Goal: Task Accomplishment & Management: Complete application form

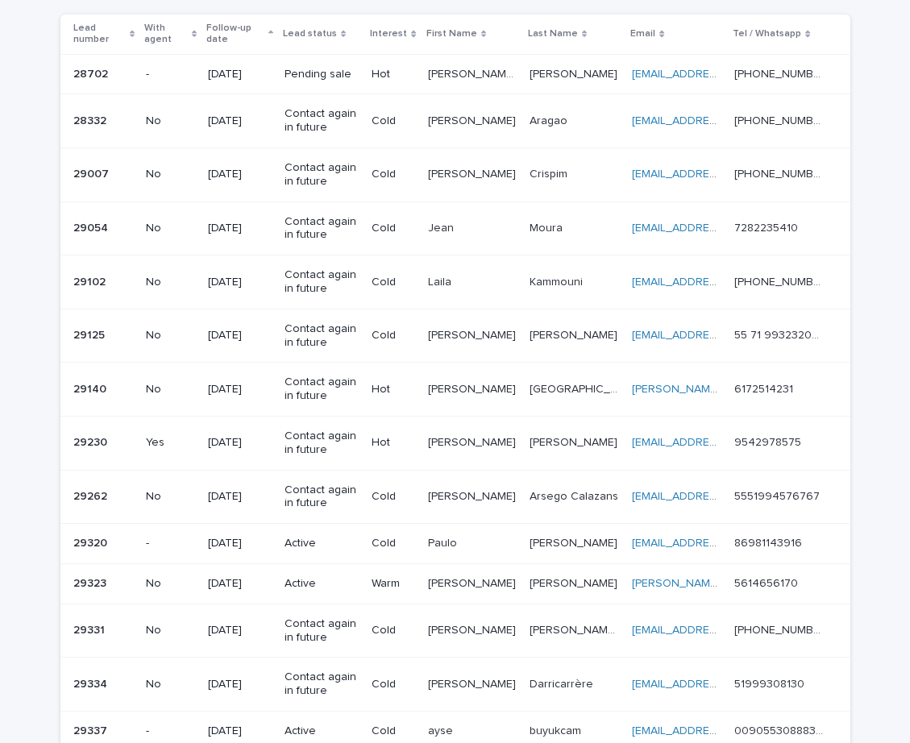
scroll to position [422, 0]
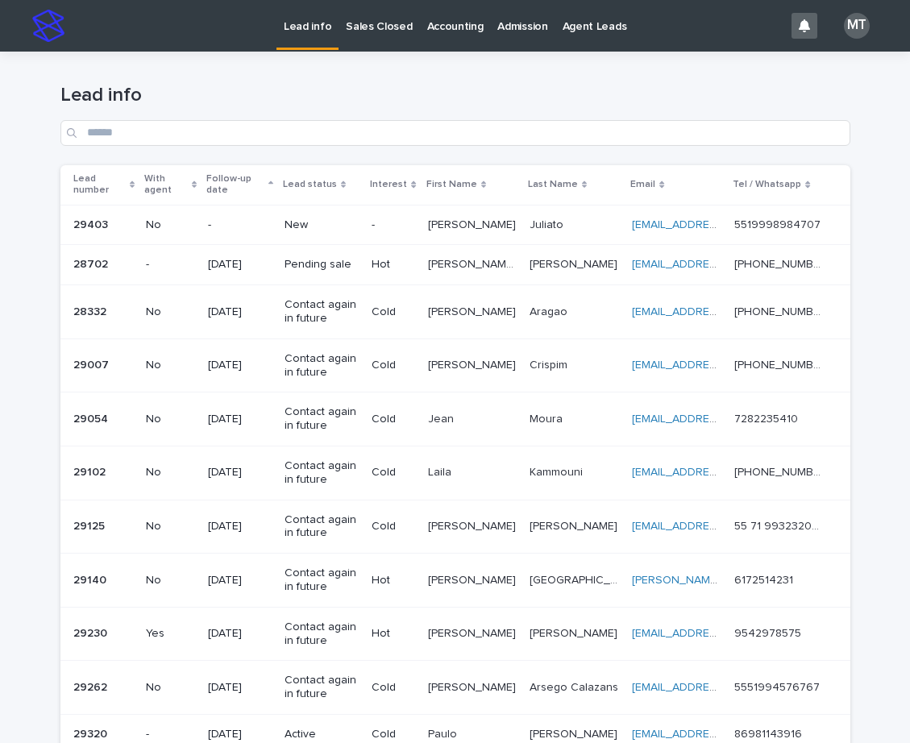
click at [343, 232] on div "New" at bounding box center [321, 225] width 74 height 27
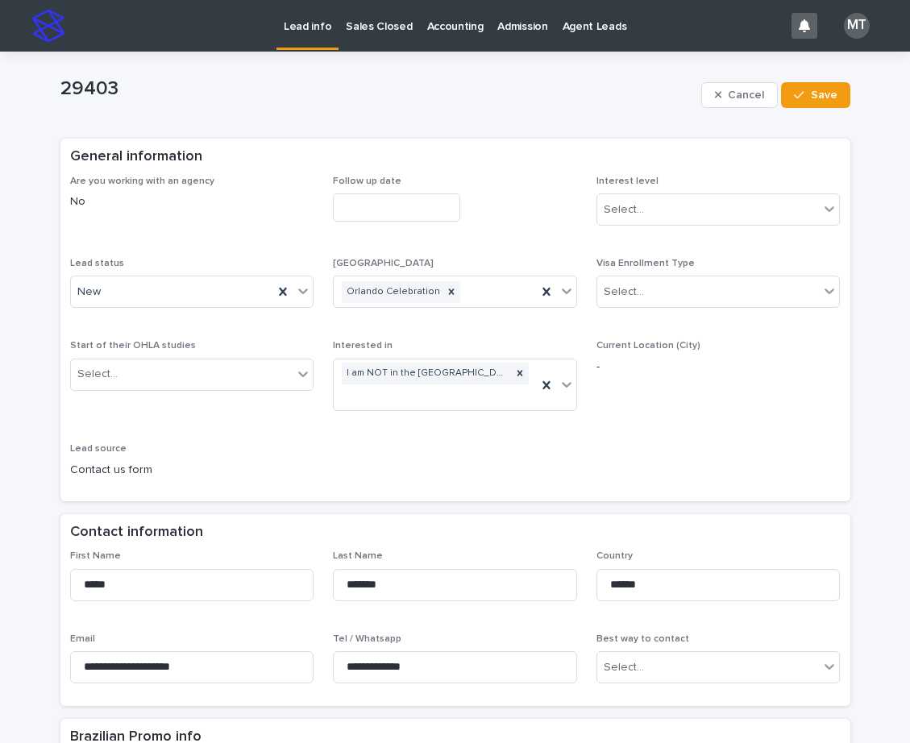
click at [391, 210] on input "text" at bounding box center [396, 207] width 127 height 28
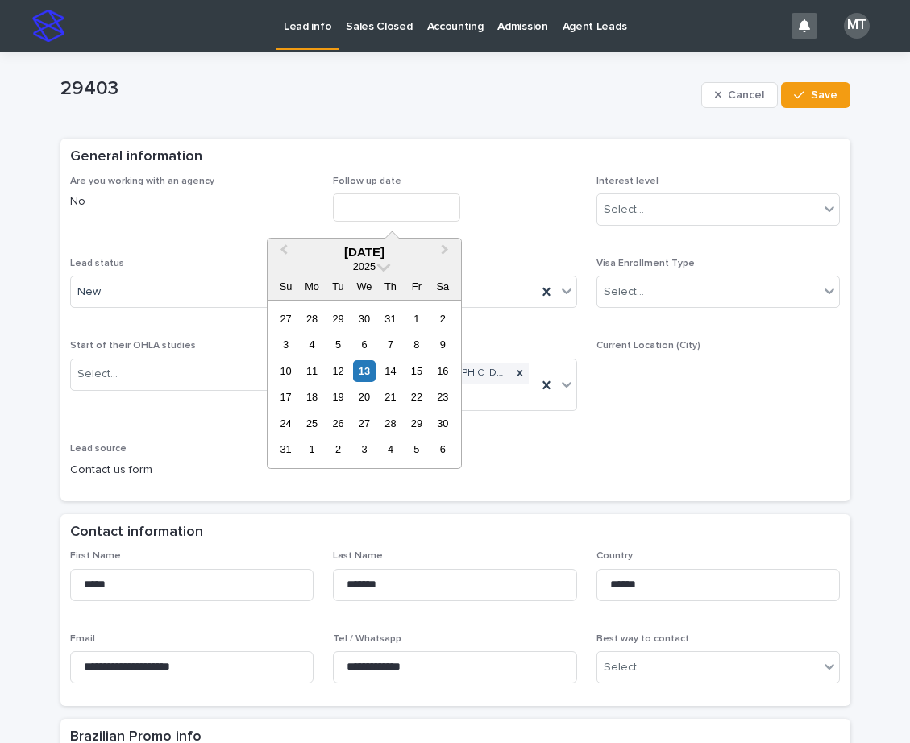
click at [366, 368] on div "13" at bounding box center [364, 371] width 22 height 22
type input "**********"
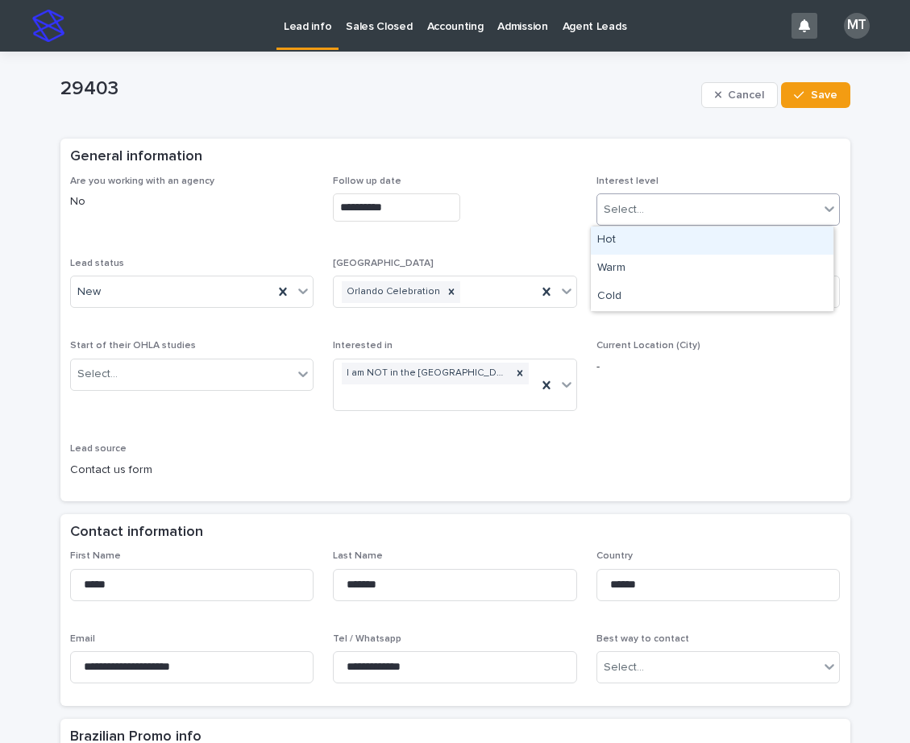
click at [618, 203] on div "Select..." at bounding box center [623, 209] width 40 height 17
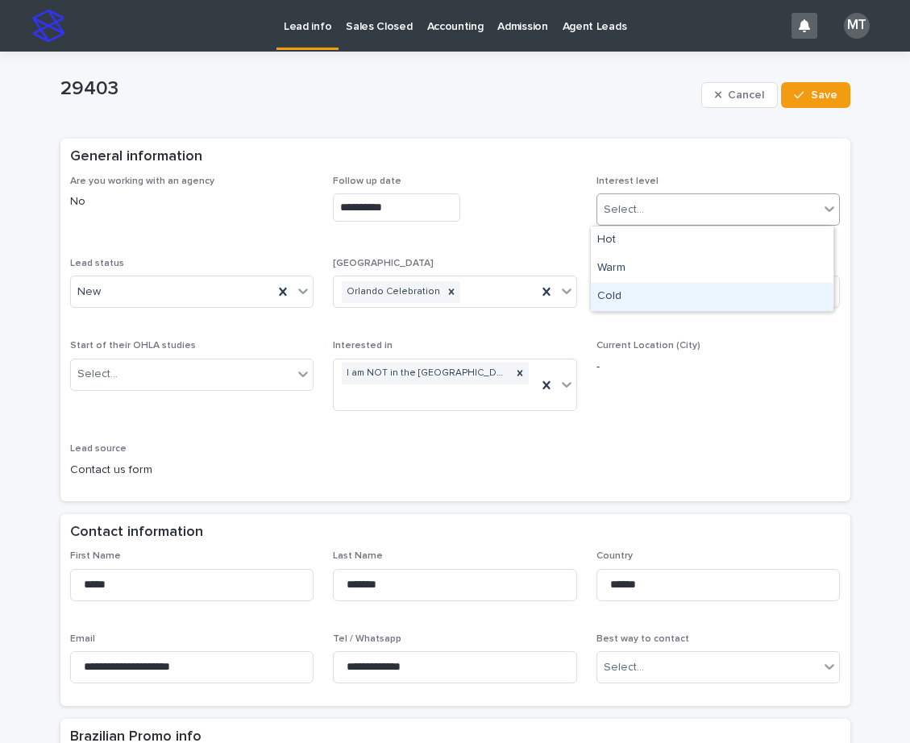
click at [621, 293] on div "Cold" at bounding box center [711, 297] width 242 height 28
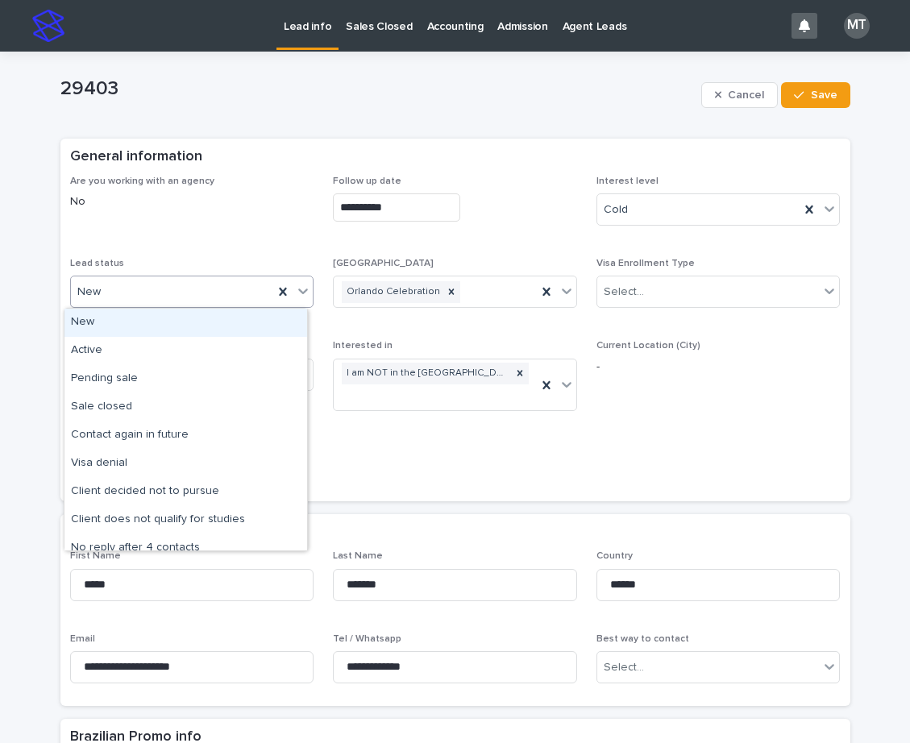
click at [176, 290] on div "New" at bounding box center [172, 292] width 203 height 27
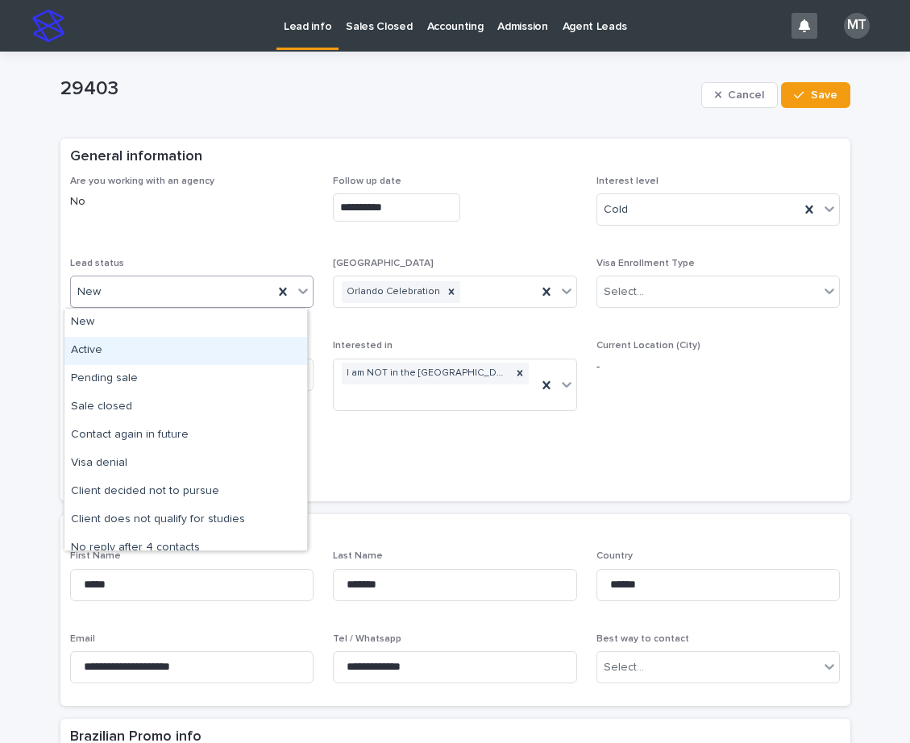
click at [105, 351] on div "Active" at bounding box center [185, 351] width 242 height 28
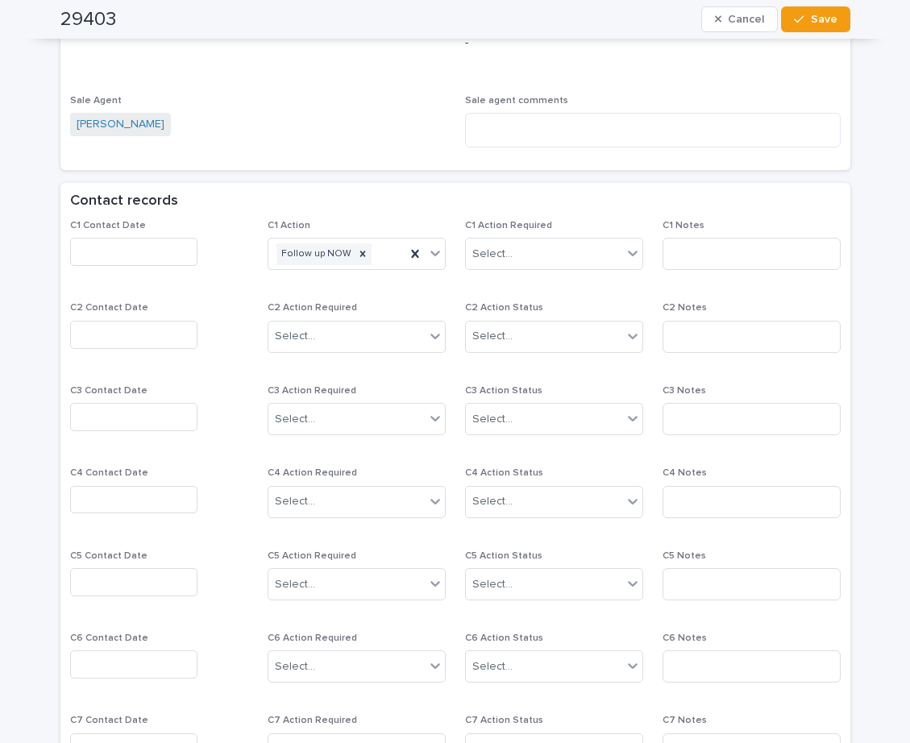
scroll to position [1128, 0]
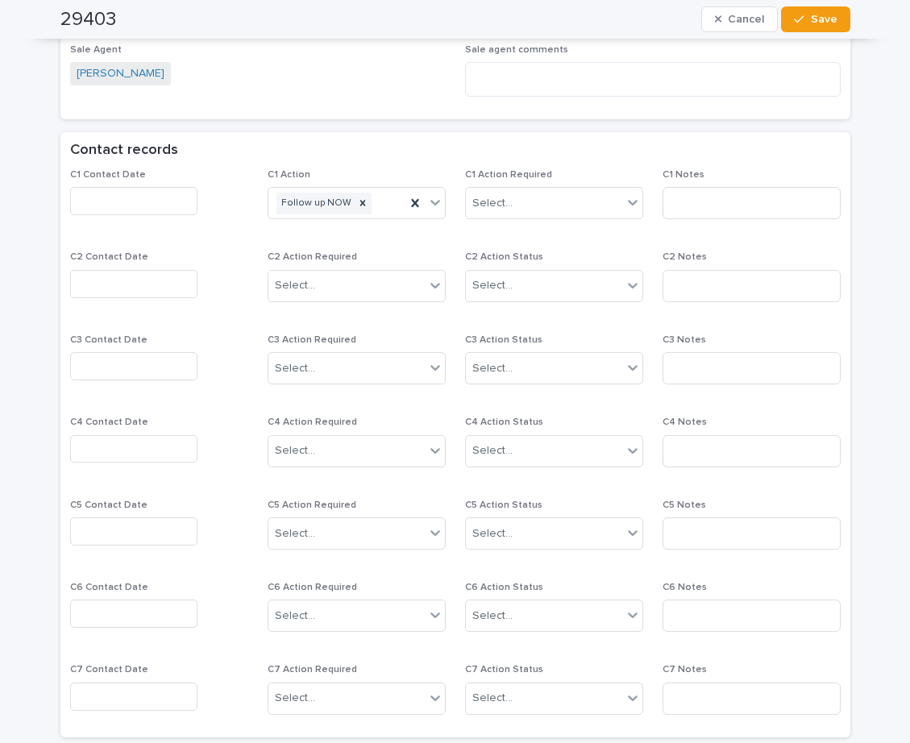
click at [90, 200] on input "text" at bounding box center [133, 201] width 127 height 28
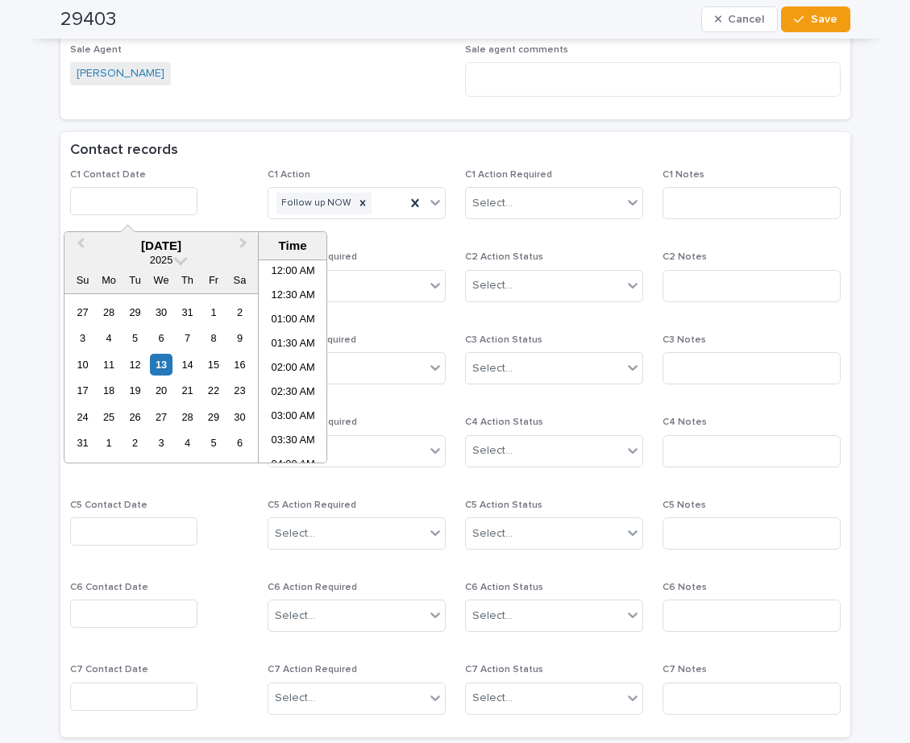
scroll to position [467, 0]
click at [300, 363] on li "11:30 AM" at bounding box center [293, 361] width 68 height 24
type input "**********"
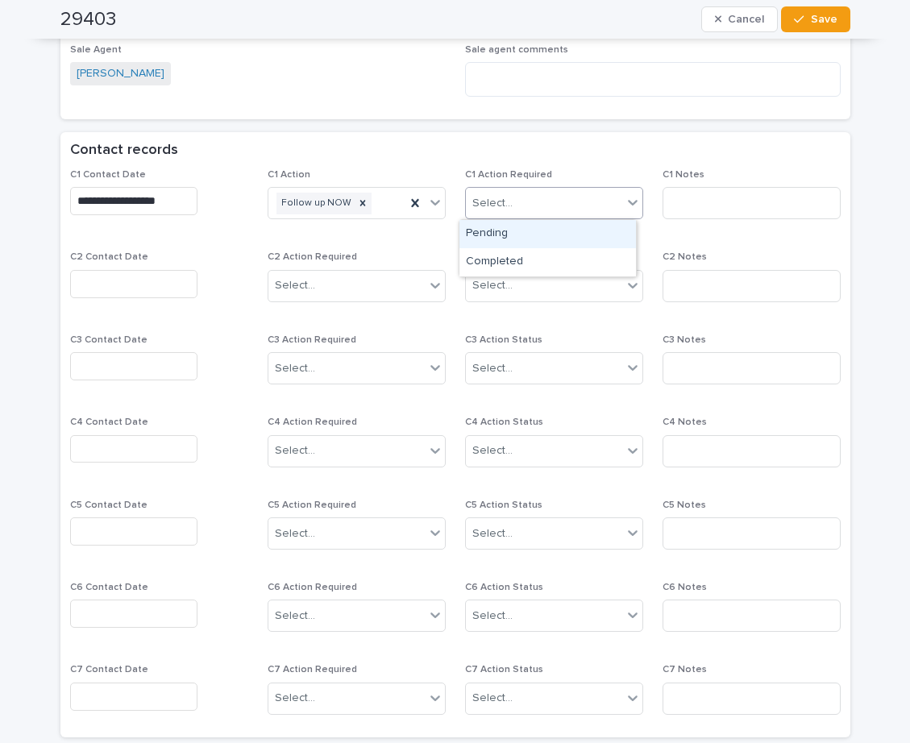
click at [516, 206] on div "Select..." at bounding box center [544, 203] width 156 height 27
click at [529, 259] on div "Completed" at bounding box center [547, 262] width 176 height 28
click at [714, 203] on input at bounding box center [751, 203] width 178 height 32
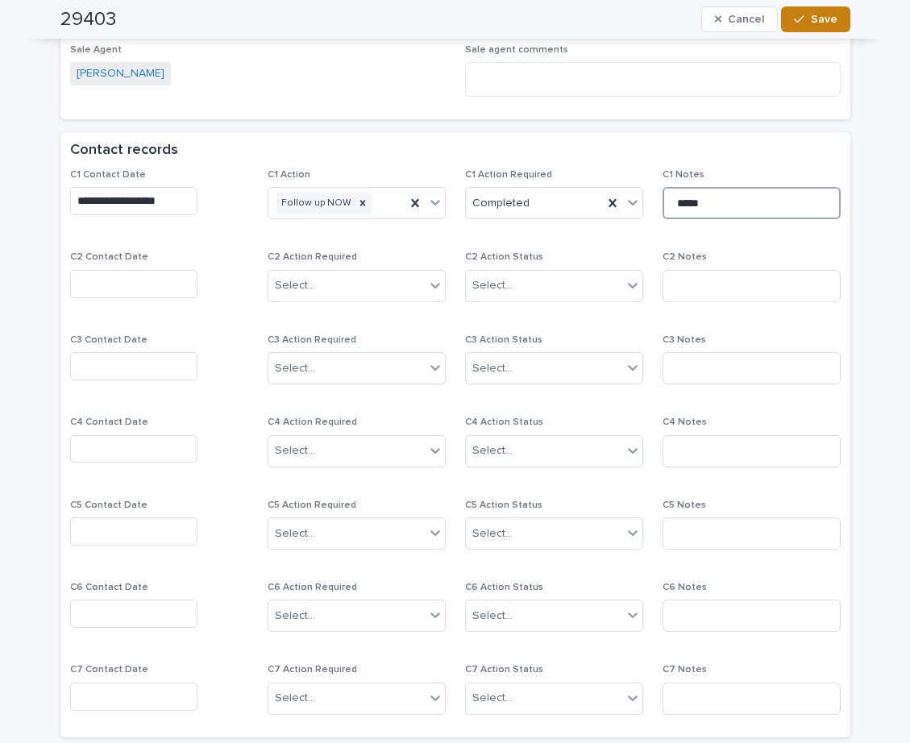
type input "*****"
click at [813, 10] on button "Save" at bounding box center [815, 19] width 68 height 26
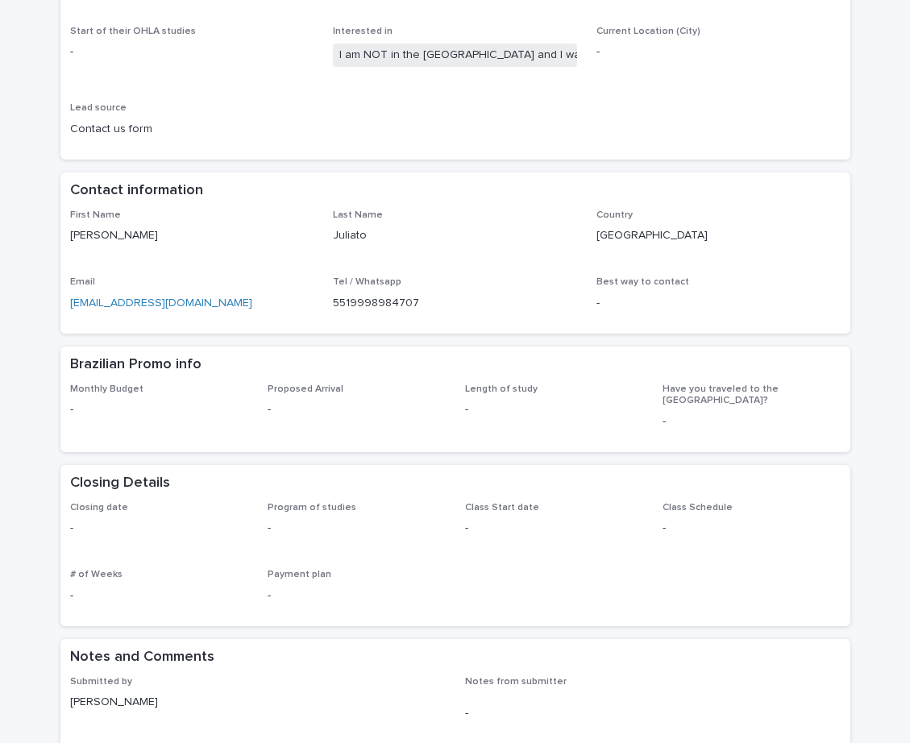
scroll to position [322, 0]
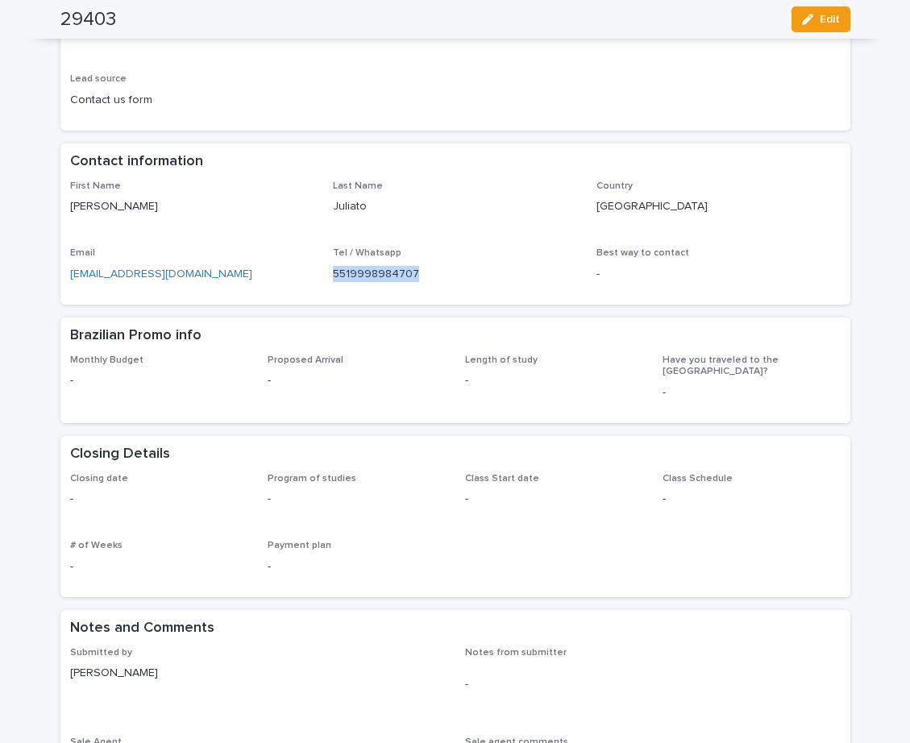
drag, startPoint x: 412, startPoint y: 277, endPoint x: 321, endPoint y: 273, distance: 91.1
click at [321, 273] on div "First Name [PERSON_NAME] Last Name [PERSON_NAME] Country [GEOGRAPHIC_DATA] Emai…" at bounding box center [455, 237] width 770 height 114
copy p "5519998984707"
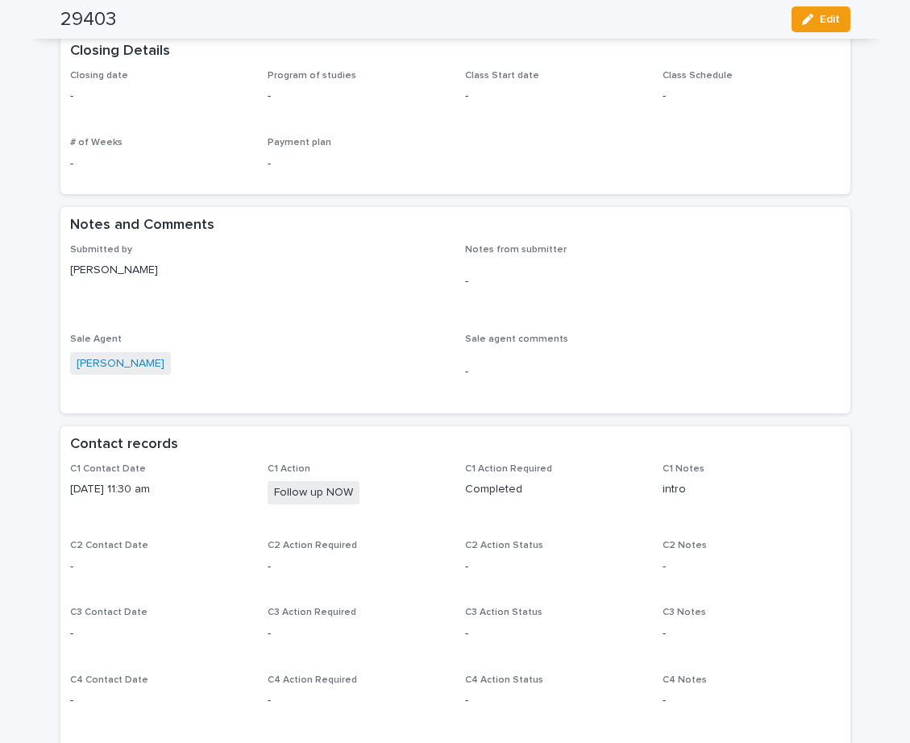
scroll to position [806, 0]
